Goal: Ask a question

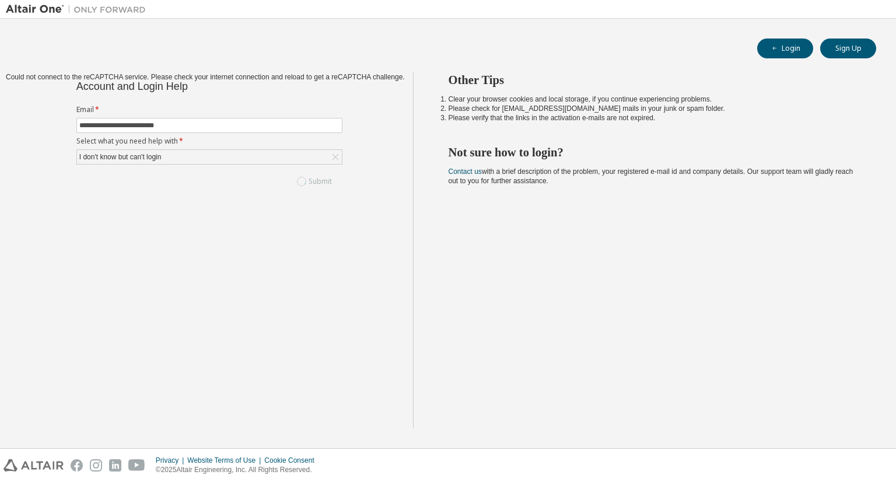
click at [304, 180] on div "Submit" at bounding box center [209, 182] width 266 height 20
click at [309, 176] on div "Submit" at bounding box center [209, 182] width 266 height 20
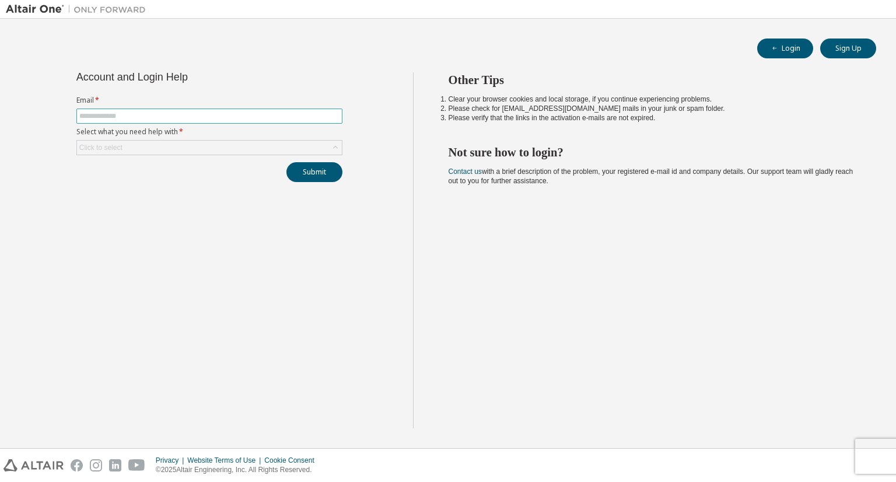
click at [210, 117] on input "text" at bounding box center [209, 115] width 260 height 9
type input "**********"
click at [217, 150] on div "Click to select" at bounding box center [209, 148] width 265 height 14
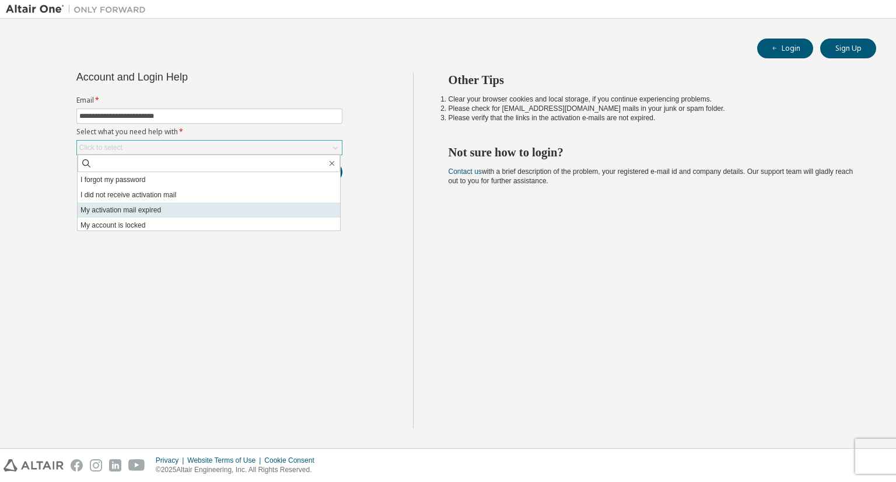
scroll to position [33, 0]
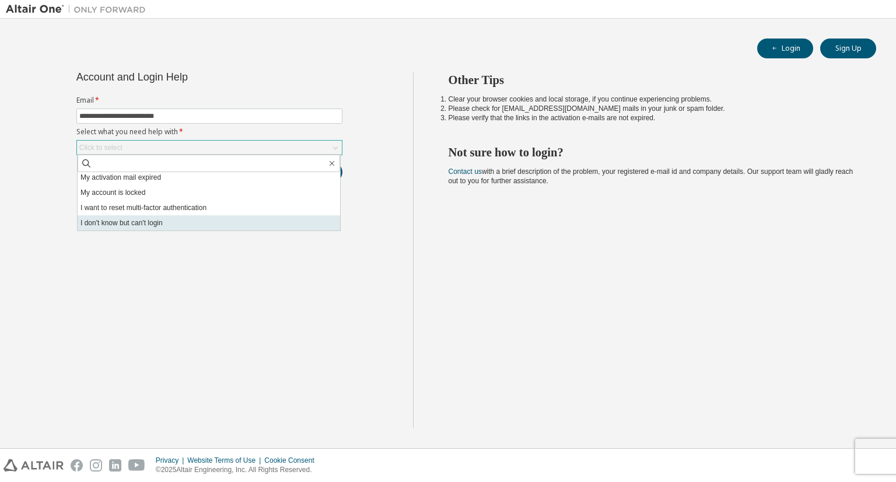
click at [162, 227] on li "I don't know but can't login" at bounding box center [209, 222] width 263 height 15
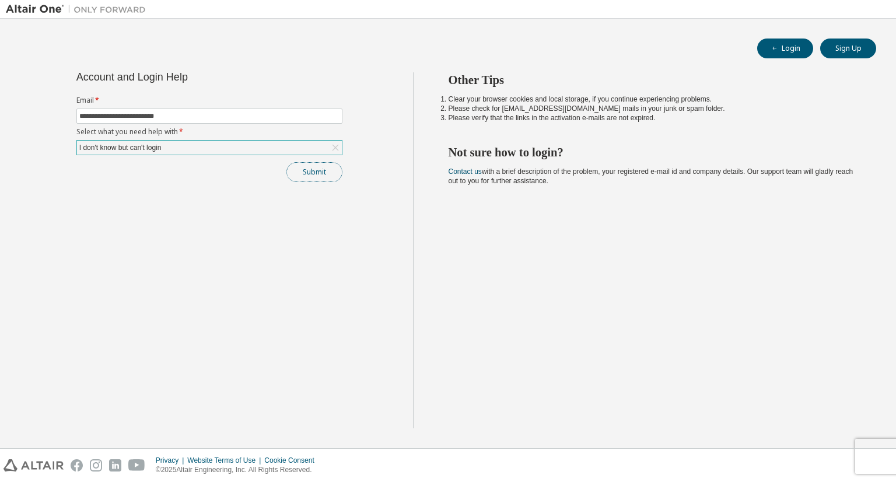
click at [319, 170] on button "Submit" at bounding box center [314, 172] width 56 height 20
click at [321, 165] on button "Submit" at bounding box center [314, 172] width 56 height 20
click at [242, 151] on div "I don't know but can't login" at bounding box center [209, 148] width 265 height 14
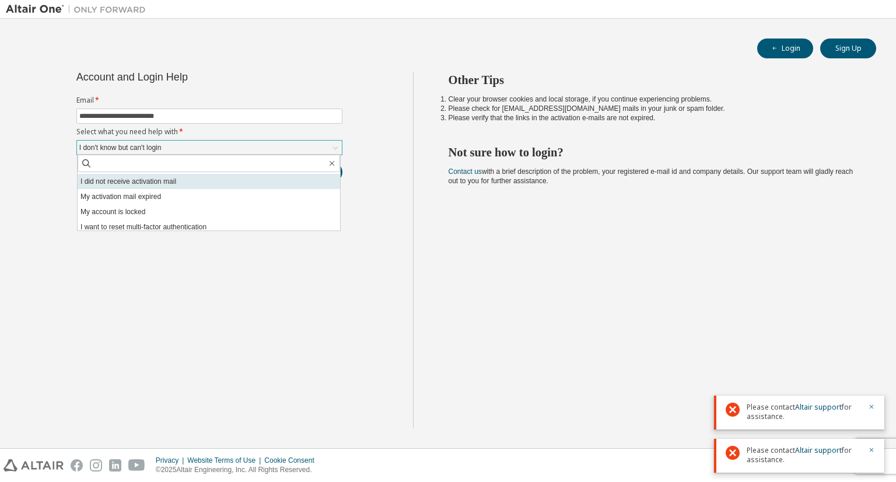
scroll to position [14, 0]
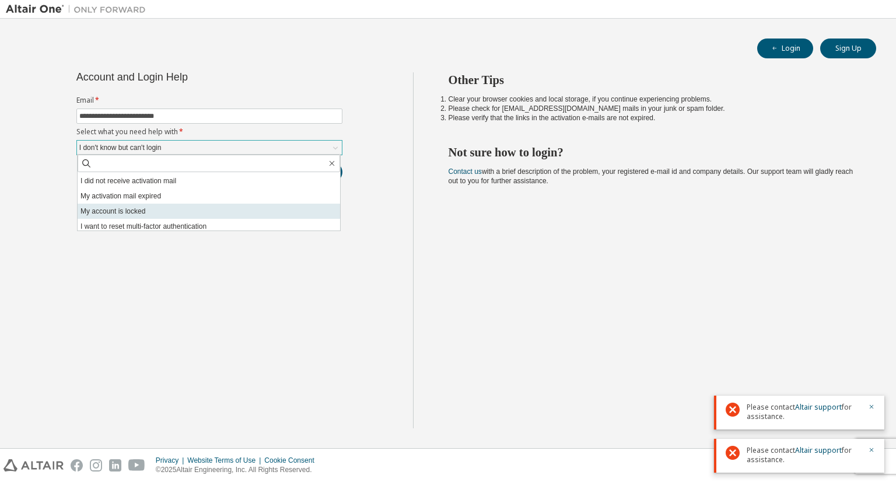
click at [126, 214] on li "My account is locked" at bounding box center [209, 211] width 263 height 15
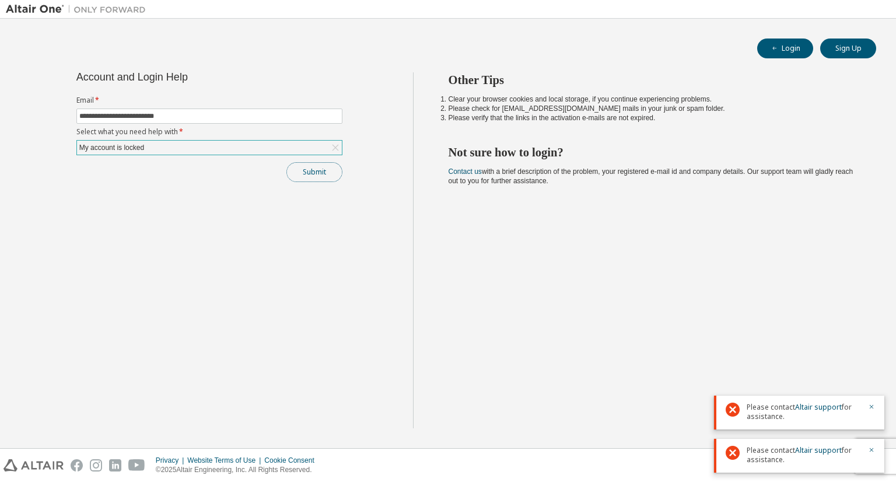
click at [294, 171] on button "Submit" at bounding box center [314, 172] width 56 height 20
click at [810, 403] on link "Altair support" at bounding box center [818, 407] width 47 height 10
click at [319, 148] on div "My account is locked" at bounding box center [209, 148] width 265 height 14
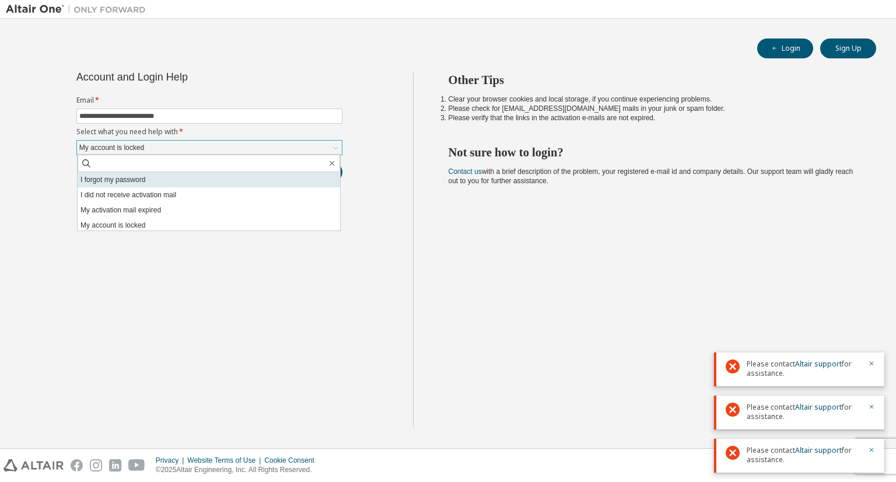
click at [162, 184] on li "I forgot my password" at bounding box center [209, 179] width 263 height 15
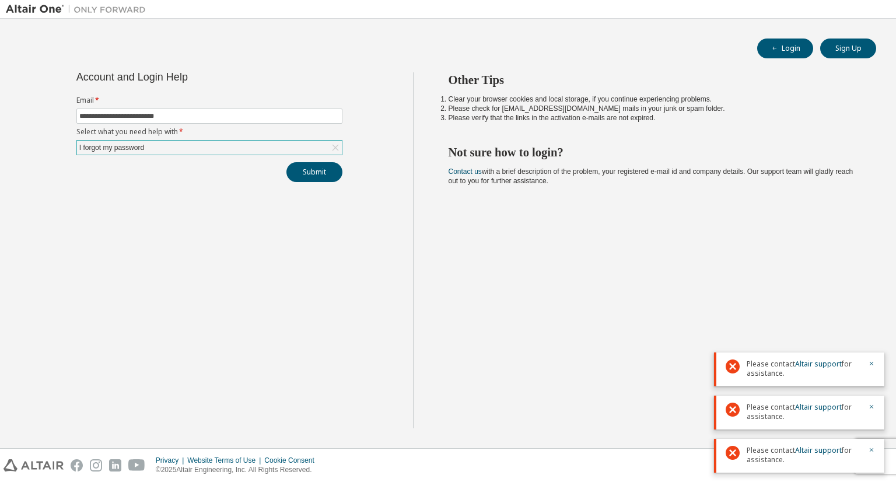
click at [149, 151] on div "I forgot my password" at bounding box center [209, 148] width 265 height 14
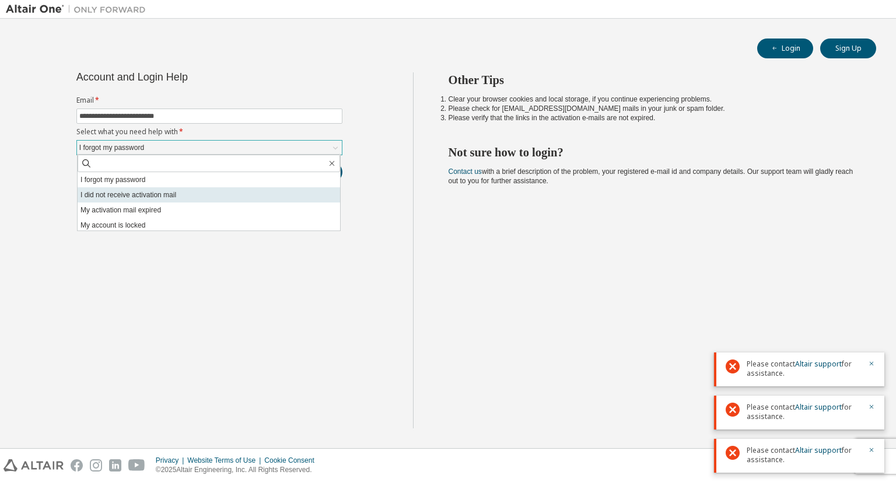
scroll to position [33, 0]
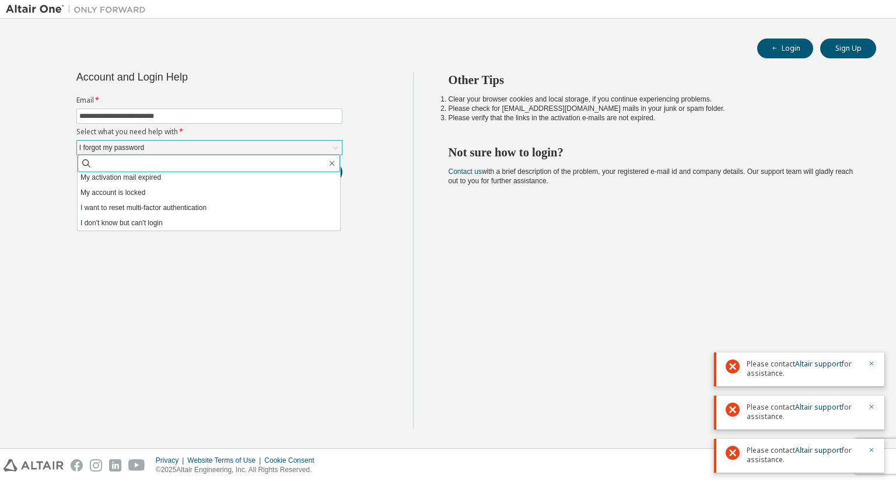
click at [86, 158] on icon at bounding box center [87, 164] width 12 height 12
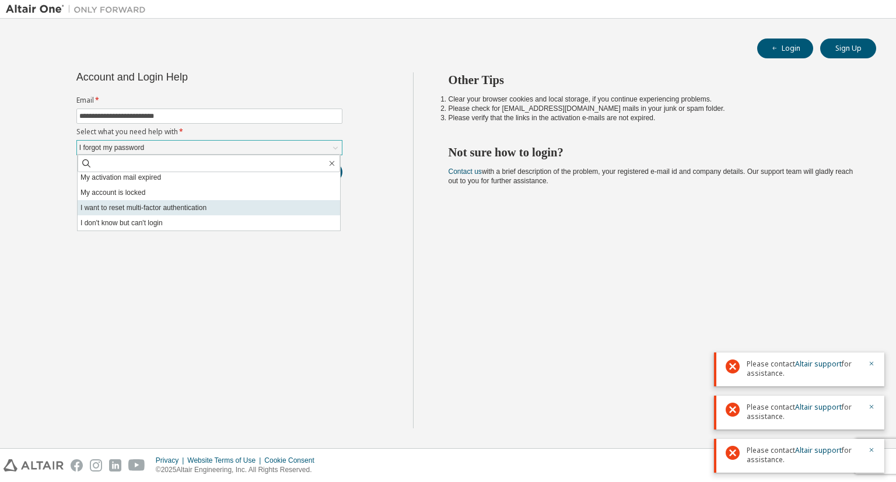
click at [137, 212] on li "I want to reset multi-factor authentication" at bounding box center [209, 207] width 263 height 15
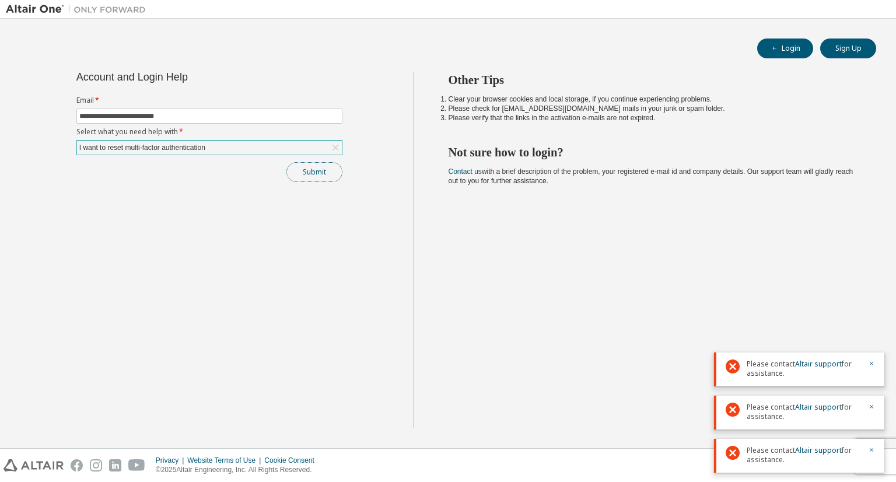
click at [314, 171] on button "Submit" at bounding box center [314, 172] width 56 height 20
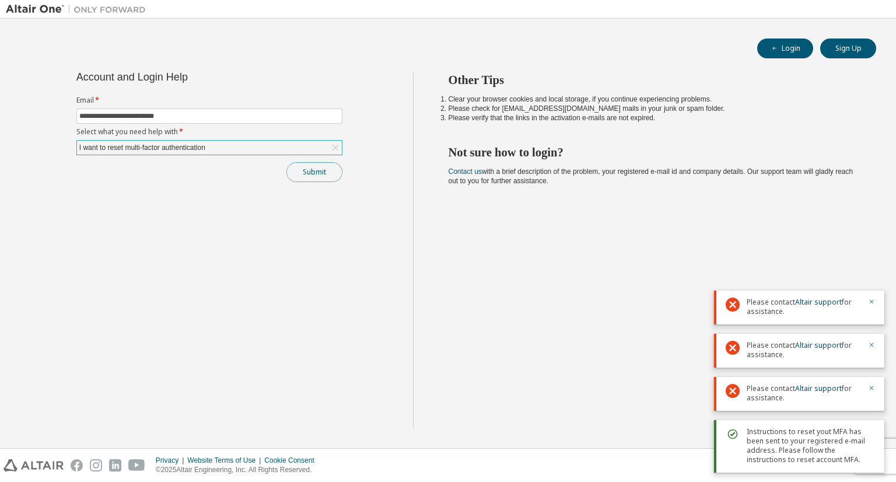
click at [309, 173] on button "Submit" at bounding box center [314, 172] width 56 height 20
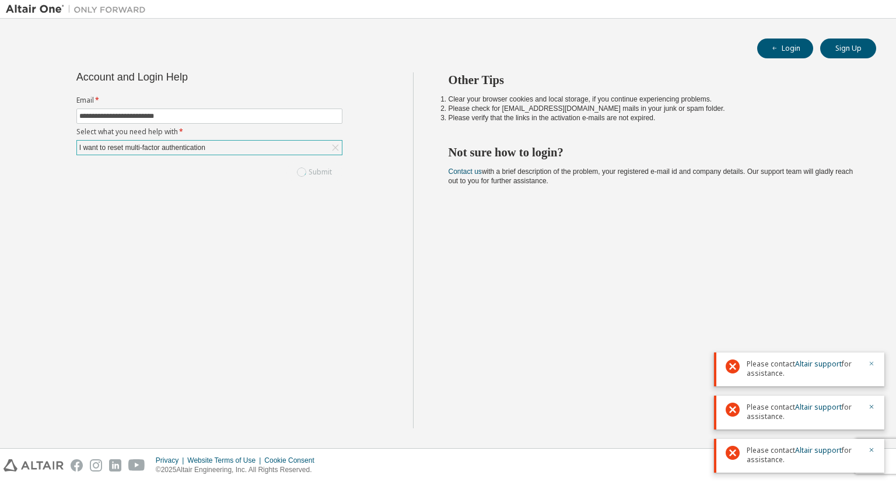
click at [869, 364] on div "Please contact Altair support for assistance. Please contact Altair support for…" at bounding box center [799, 408] width 170 height 130
click at [321, 164] on button "Submit" at bounding box center [314, 172] width 56 height 20
click at [871, 359] on button "button" at bounding box center [871, 364] width 7 height 11
click at [872, 406] on icon "button" at bounding box center [872, 407] width 4 height 4
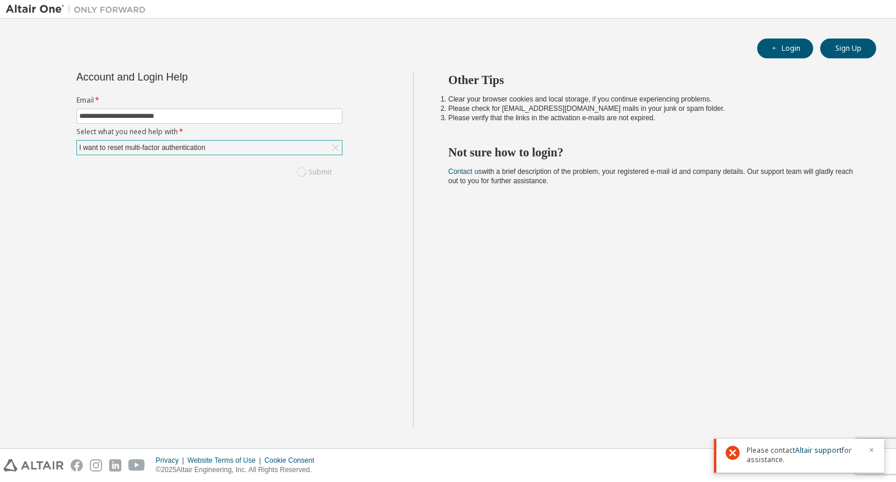
click at [873, 446] on icon "button" at bounding box center [871, 449] width 7 height 7
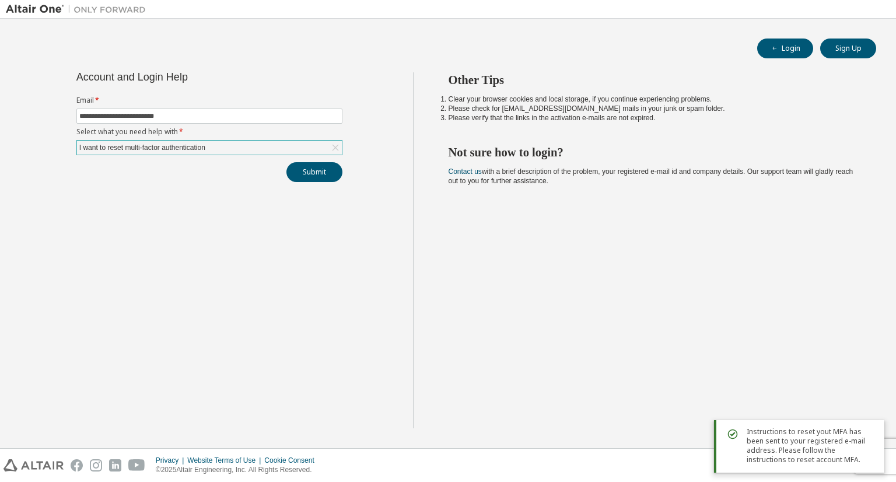
click at [752, 453] on span "Instructions to reset yout MFA has been sent to your registered e-mail address.…" at bounding box center [811, 445] width 128 height 37
